Goal: Obtain resource: Download file/media

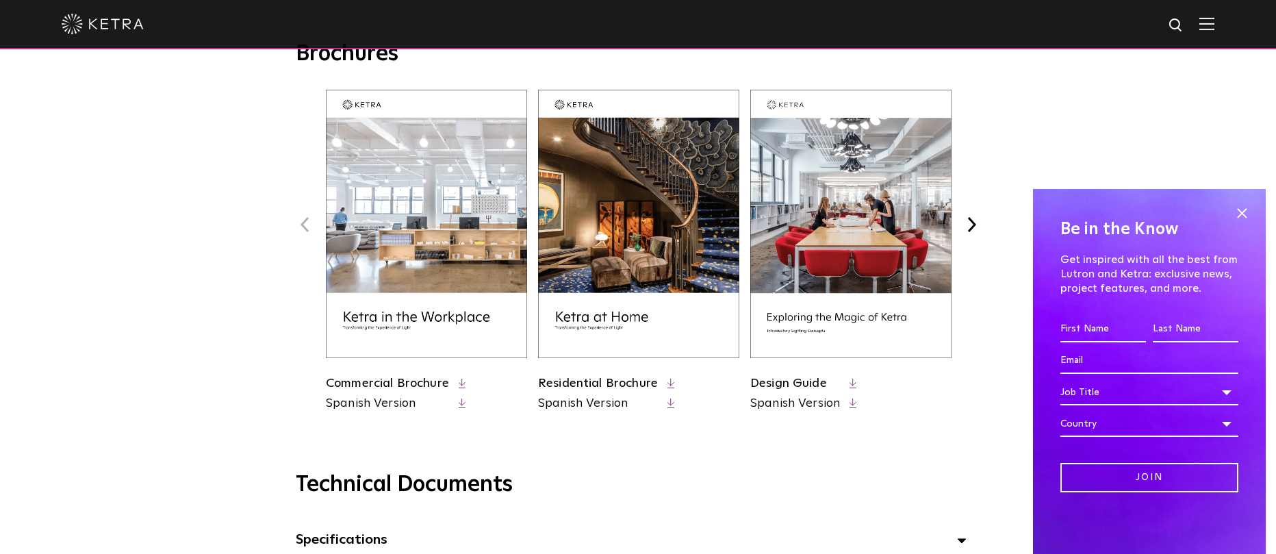
scroll to position [548, 0]
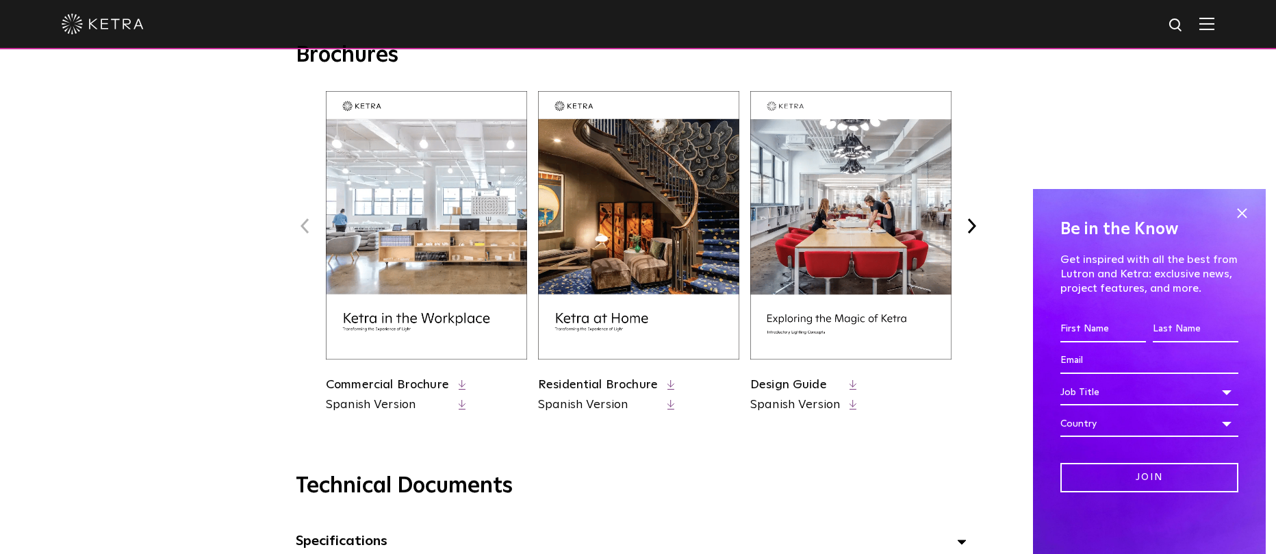
click at [688, 205] on img at bounding box center [638, 225] width 201 height 268
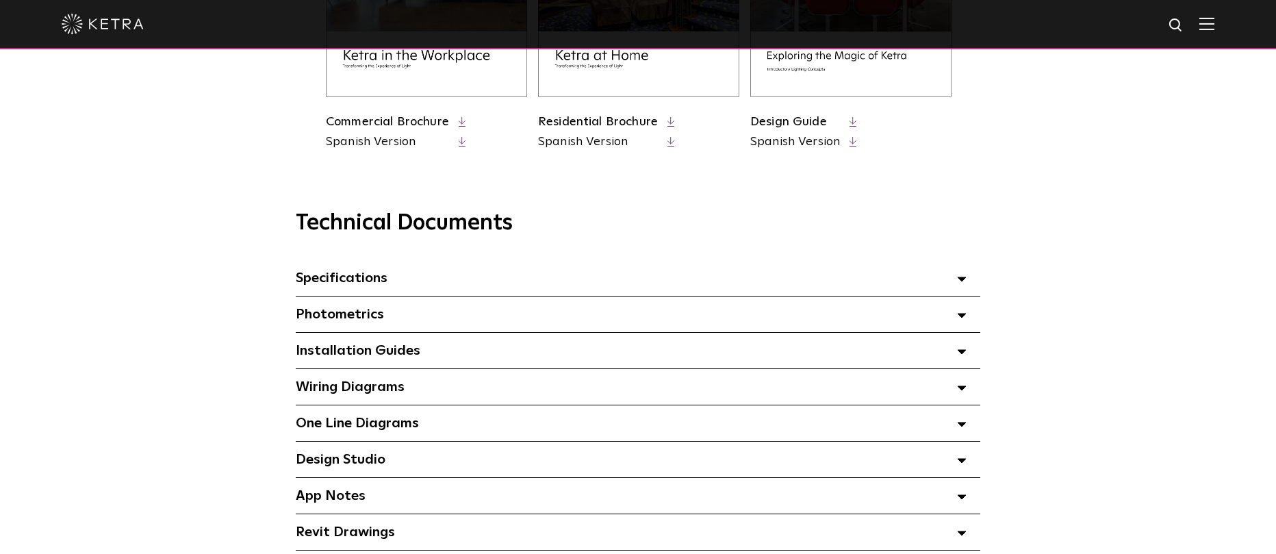
scroll to position [814, 0]
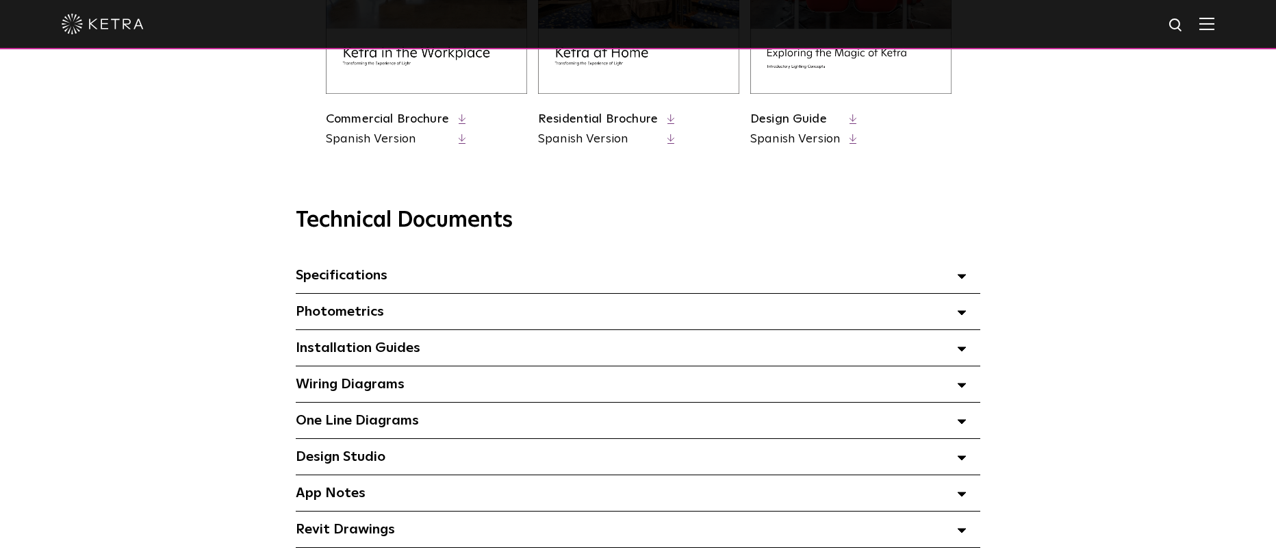
click at [485, 313] on div "Photometrics Select checkboxes to use the bulk download option below" at bounding box center [638, 312] width 684 height 36
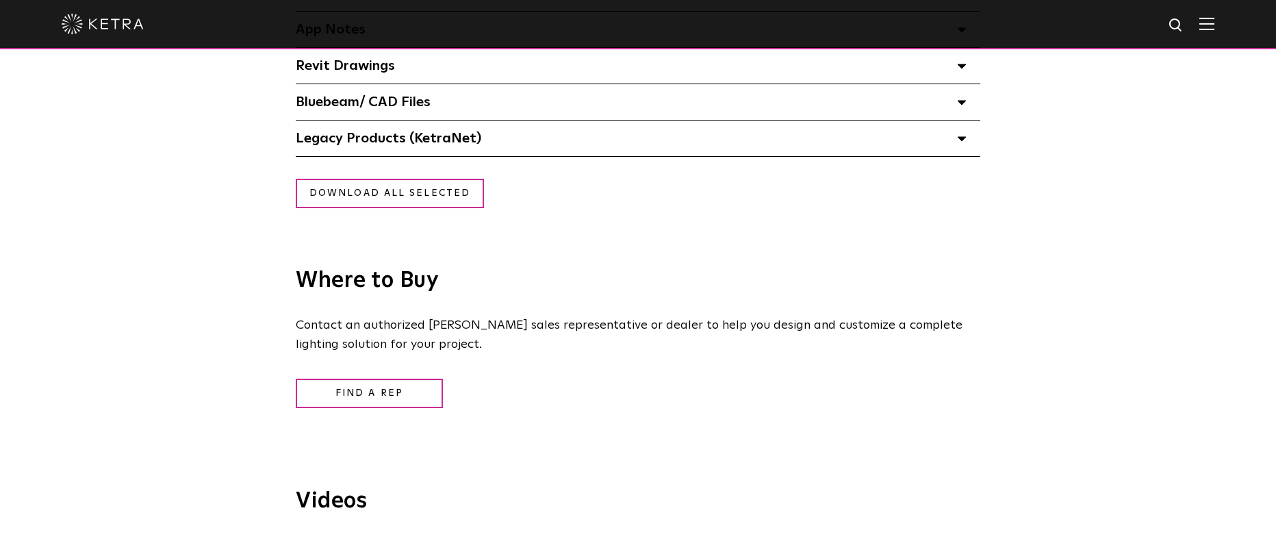
scroll to position [0, 0]
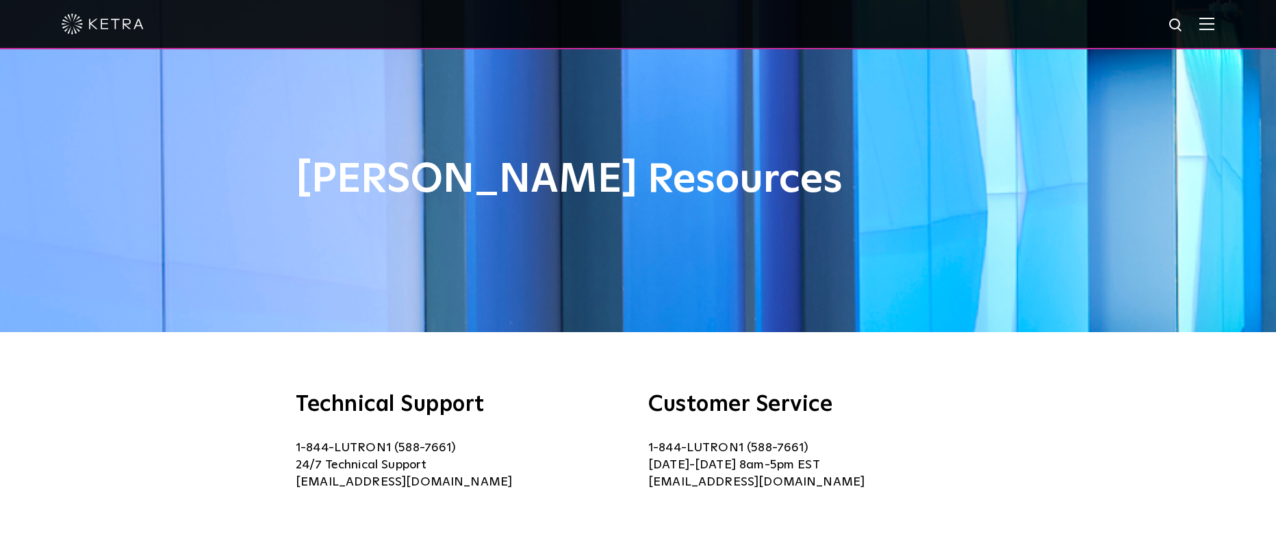
click at [1214, 16] on div at bounding box center [638, 24] width 1153 height 48
click at [1214, 21] on img at bounding box center [1206, 23] width 15 height 13
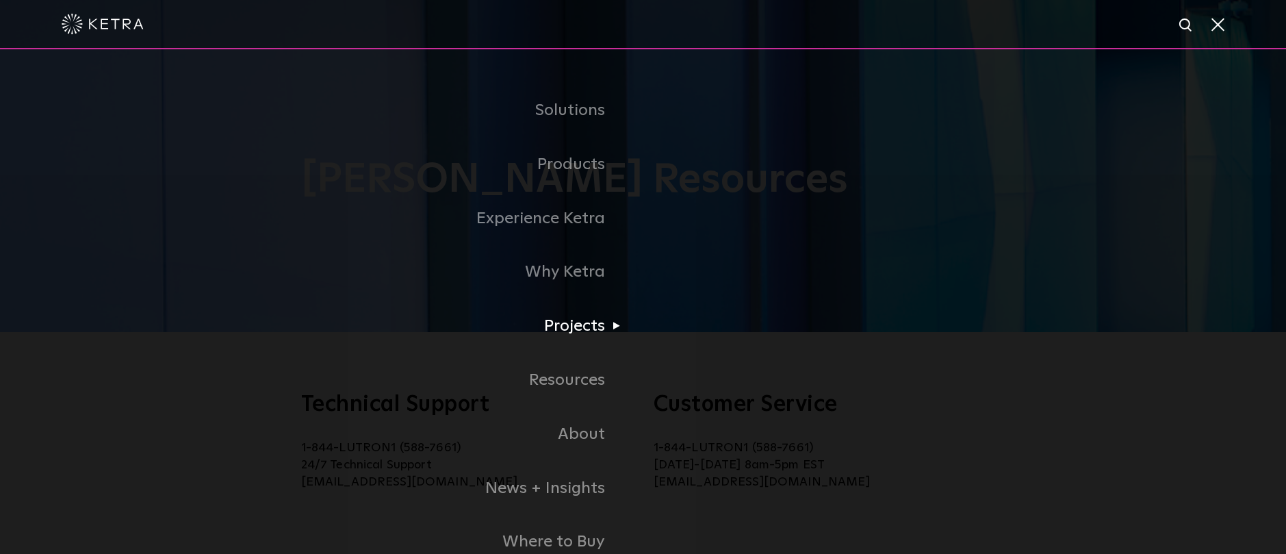
click at [730, 327] on li "Projects Home Office Dining Hospitality Museums + Galleries Places of Worship F…" at bounding box center [643, 326] width 917 height 54
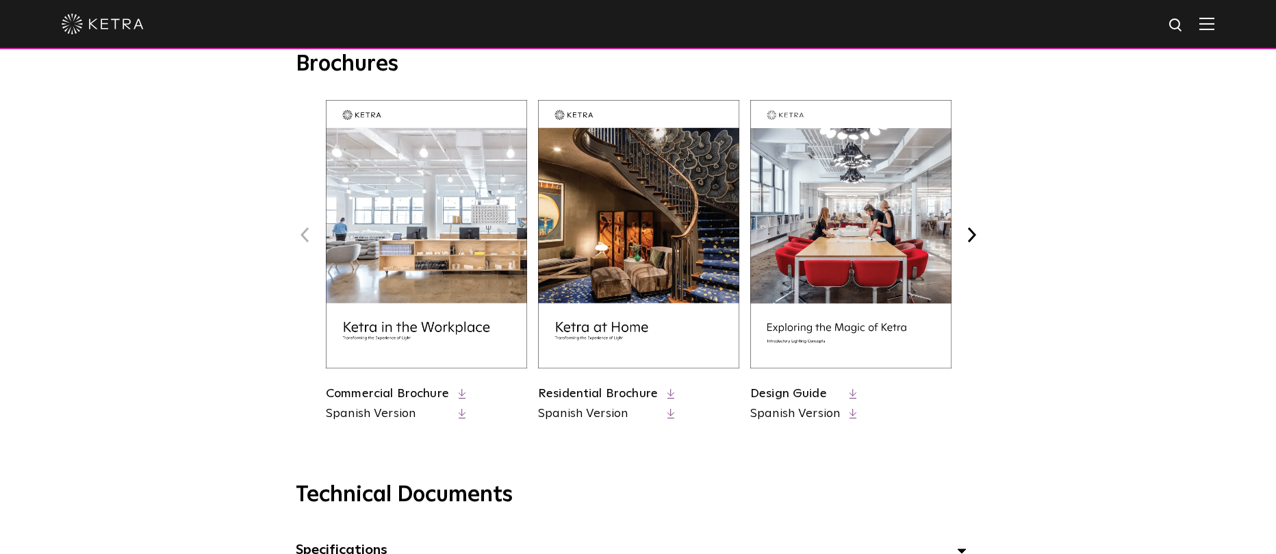
scroll to position [542, 0]
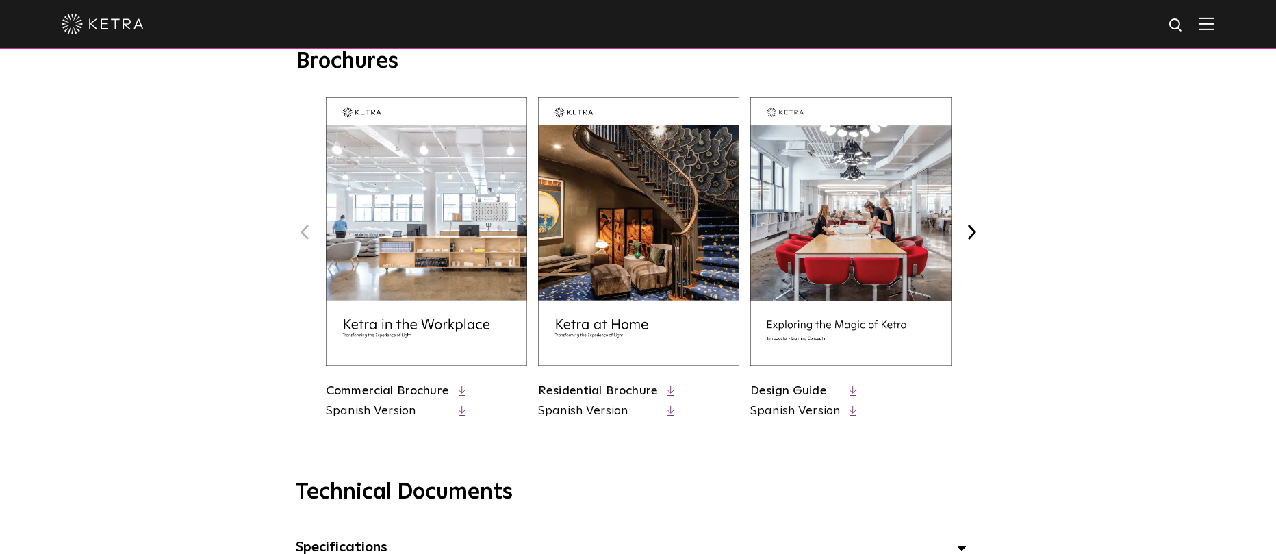
click at [858, 259] on img at bounding box center [850, 231] width 201 height 268
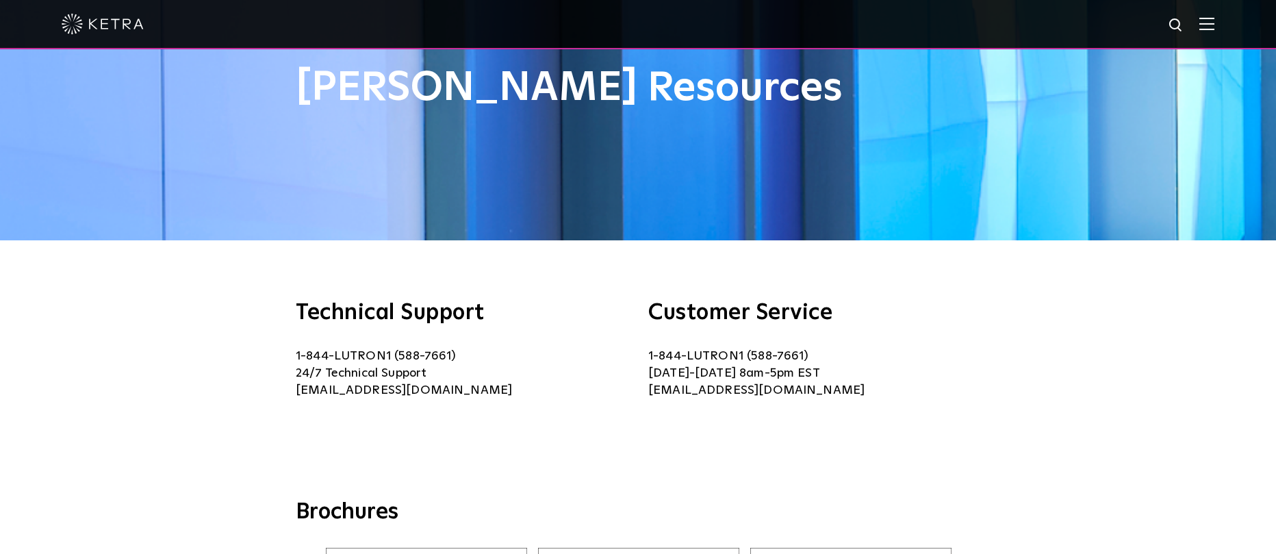
scroll to position [89, 0]
